Goal: Task Accomplishment & Management: Complete application form

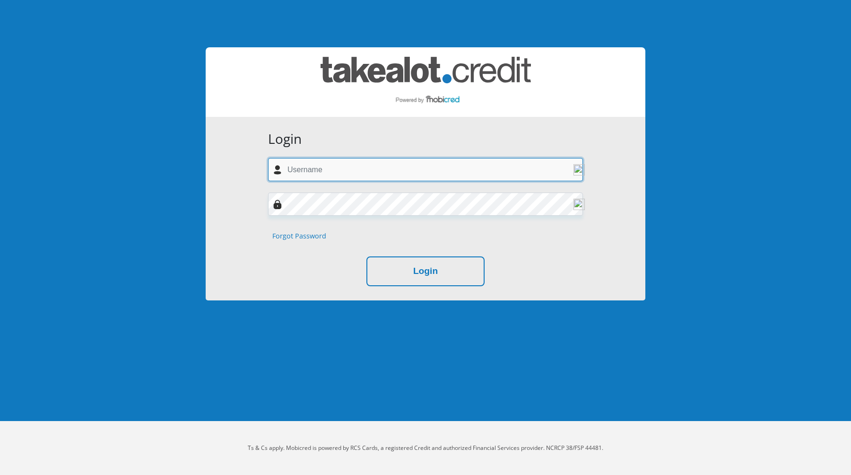
click at [351, 171] on input "text" at bounding box center [425, 169] width 315 height 23
type input "[EMAIL_ADDRESS][DOMAIN_NAME]"
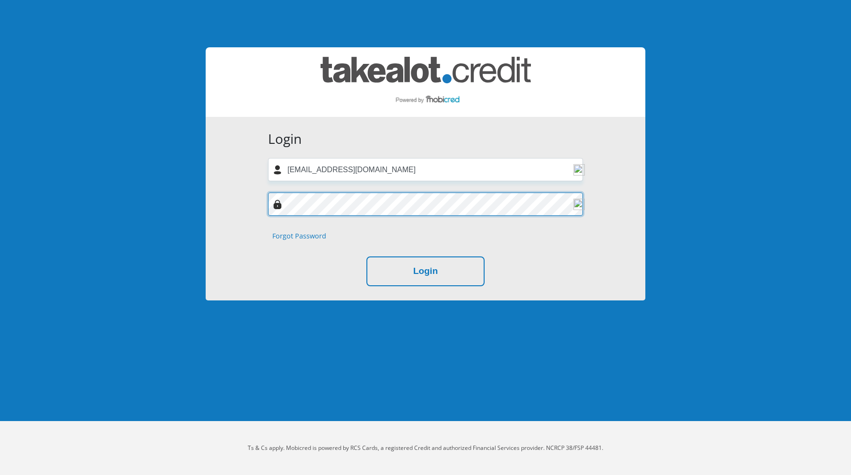
click at [367, 256] on button "Login" at bounding box center [426, 271] width 118 height 30
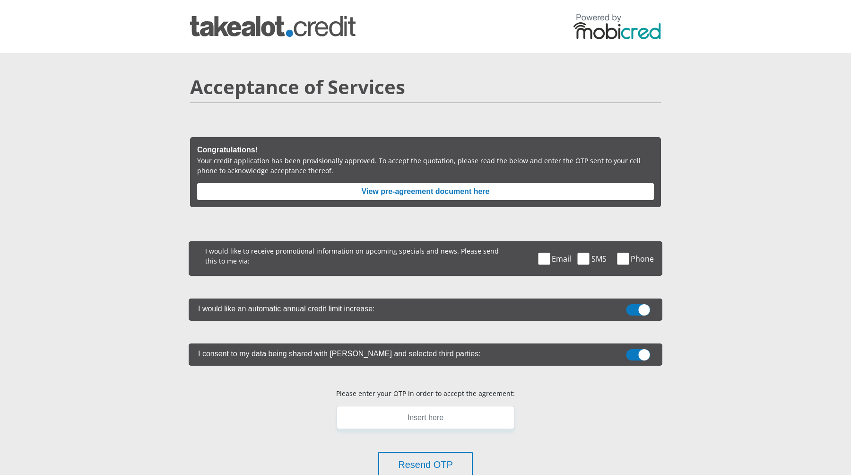
click at [808, 193] on section "Acceptance of Services Congratulations! Your credit application has been provis…" at bounding box center [425, 341] width 851 height 577
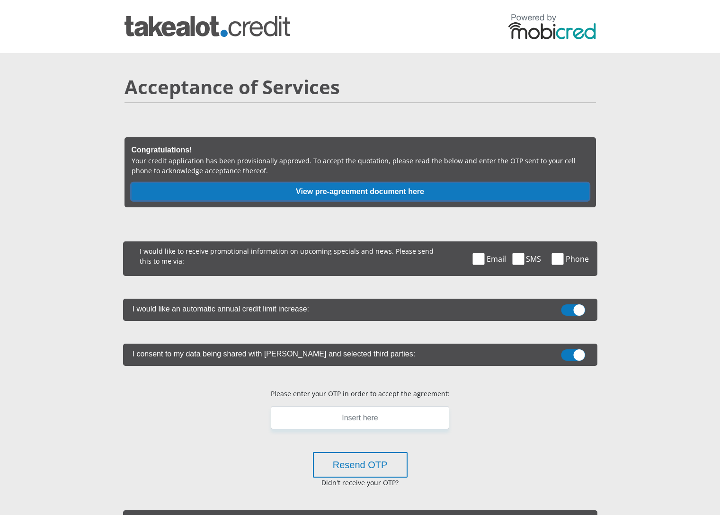
click at [502, 192] on button "View pre-agreement document here" at bounding box center [360, 191] width 457 height 17
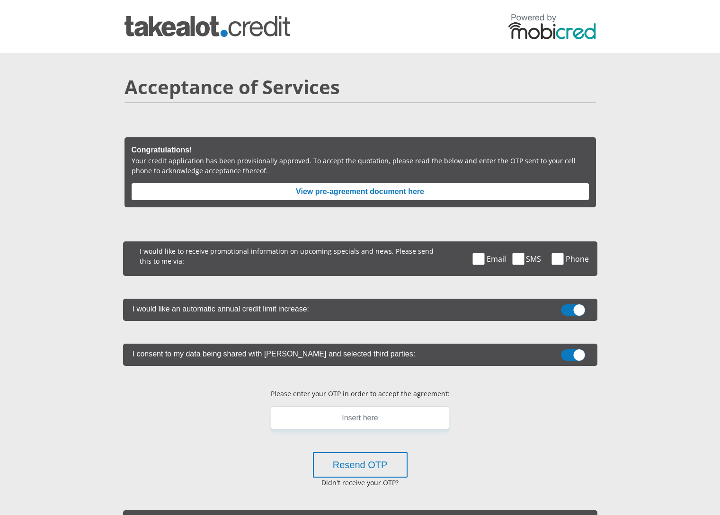
click at [576, 309] on span at bounding box center [573, 309] width 24 height 11
click at [573, 307] on input "checkbox" at bounding box center [573, 307] width 0 height 0
click at [574, 348] on label at bounding box center [360, 354] width 474 height 22
click at [573, 351] on input "checkbox" at bounding box center [573, 351] width 0 height 0
drag, startPoint x: 478, startPoint y: 257, endPoint x: 484, endPoint y: 281, distance: 24.4
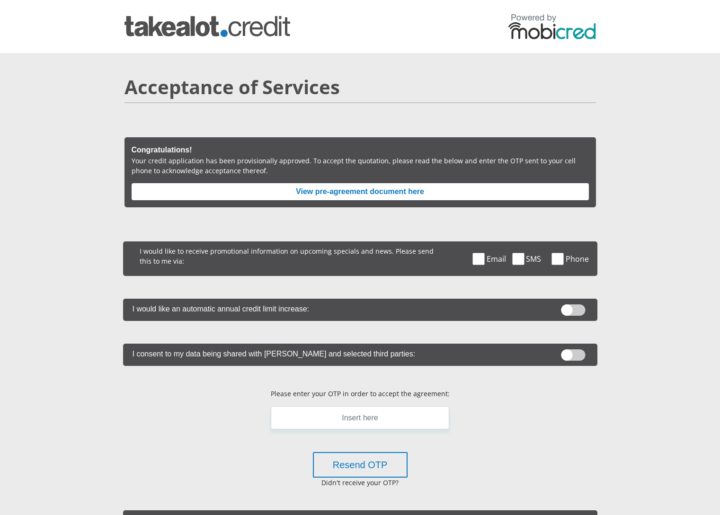
click at [484, 281] on div "I would like to receive promotional information on upcoming specials and news. …" at bounding box center [360, 418] width 474 height 355
click at [645, 296] on section "Acceptance of Services Congratulations! Your credit application has been provis…" at bounding box center [360, 341] width 720 height 577
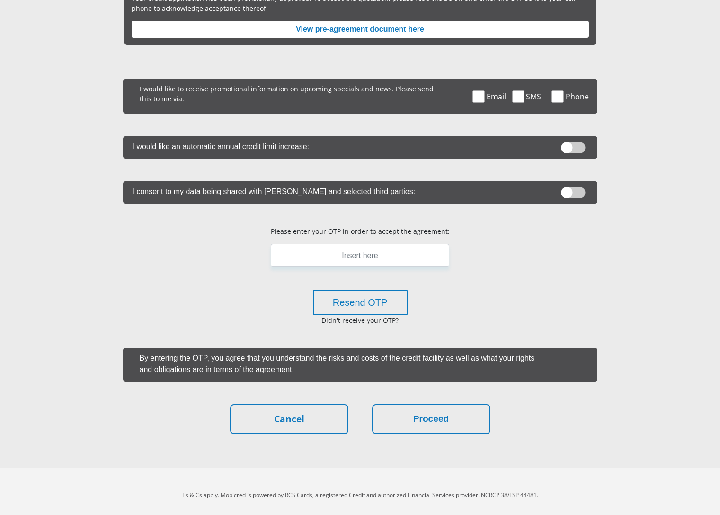
scroll to position [169, 0]
